Goal: Transaction & Acquisition: Book appointment/travel/reservation

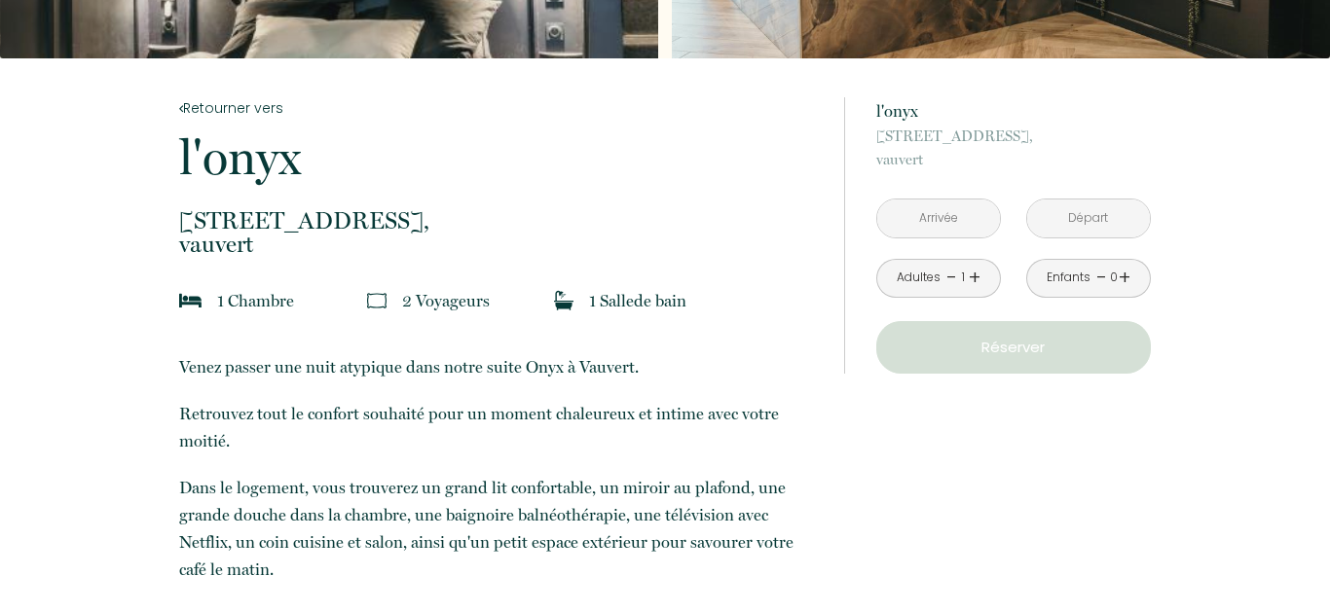
scroll to position [456, 0]
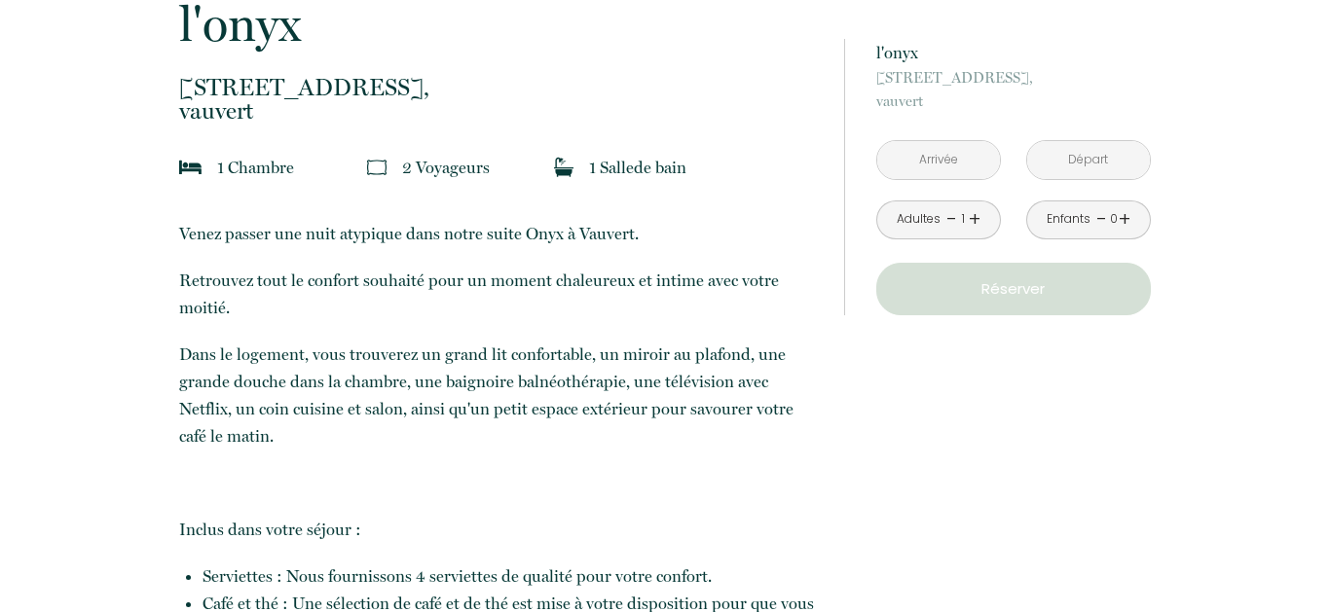
click at [942, 156] on input "text" at bounding box center [938, 160] width 123 height 38
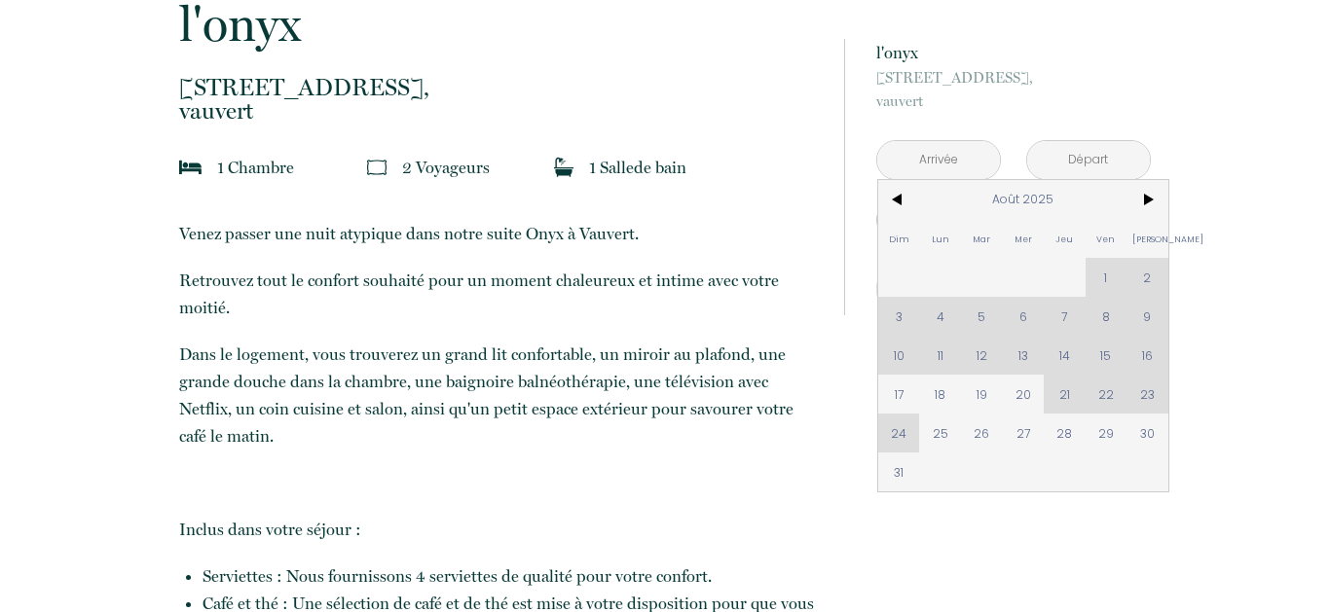
click at [1111, 393] on div "Dim Lun Mar Mer Jeu Ven Sam 1 2 3 4 5 6 7 8 9 10 11 12 13 14 15 16 17 18 19 20 …" at bounding box center [1023, 335] width 290 height 311
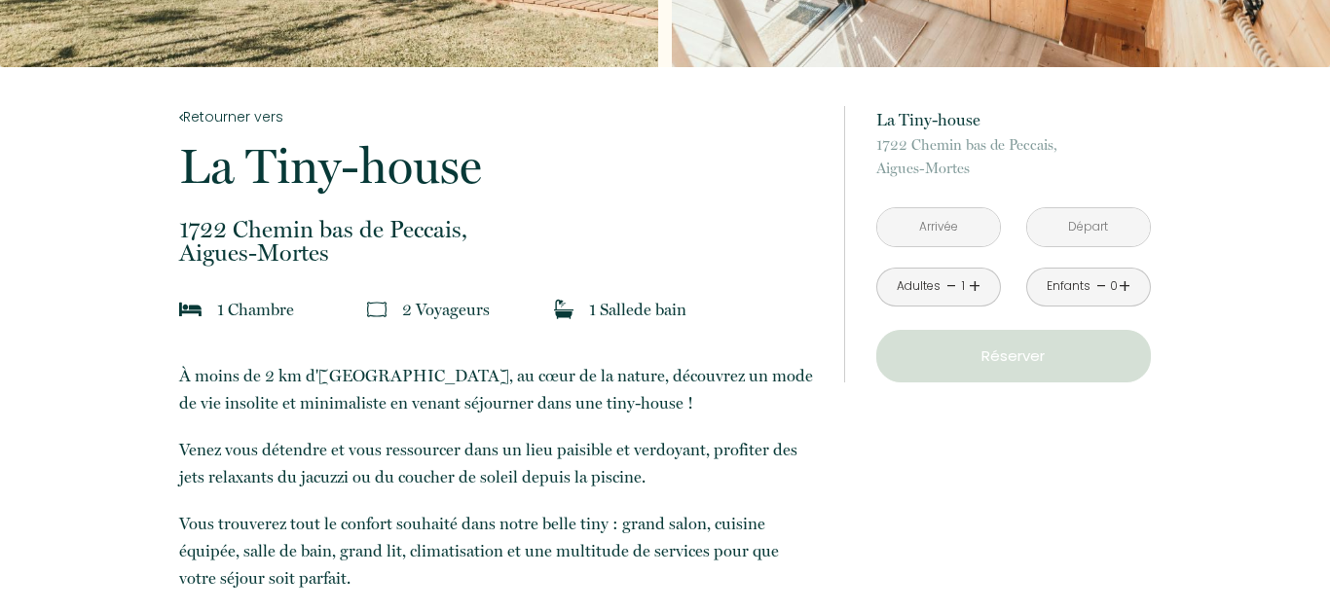
scroll to position [324, 0]
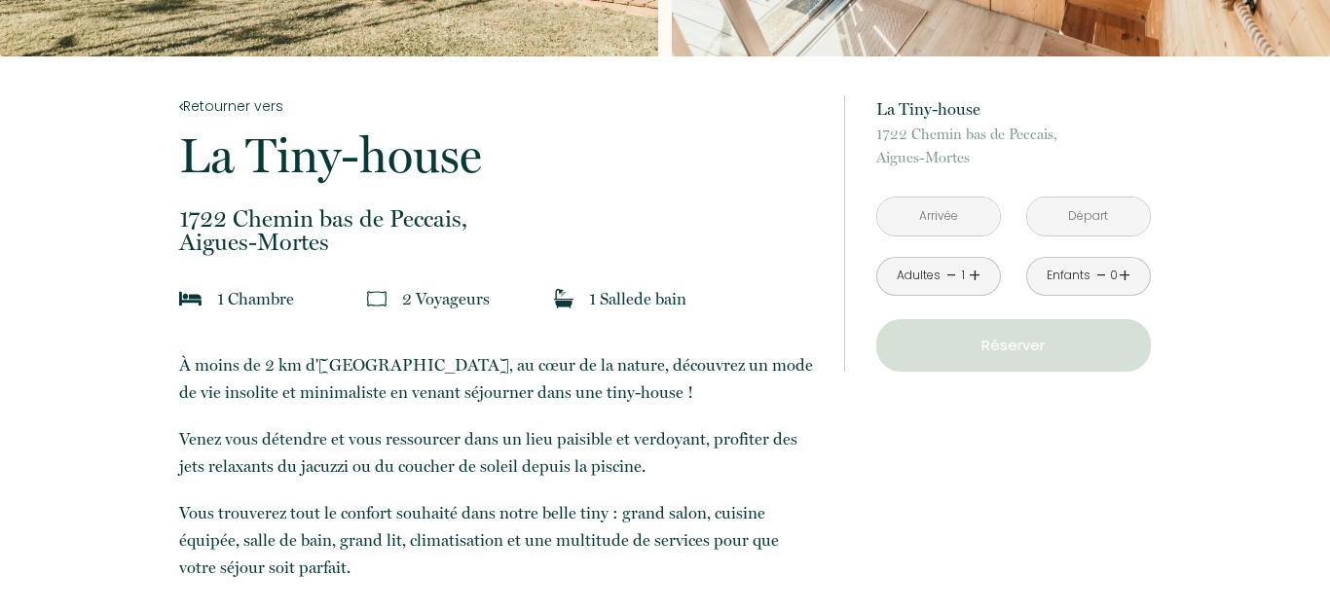
click at [955, 216] on input "text" at bounding box center [938, 217] width 123 height 38
click at [1014, 348] on p "Réserver" at bounding box center [1013, 345] width 261 height 23
click at [997, 352] on p "Réserver" at bounding box center [1013, 345] width 261 height 23
